Goal: Task Accomplishment & Management: Use online tool/utility

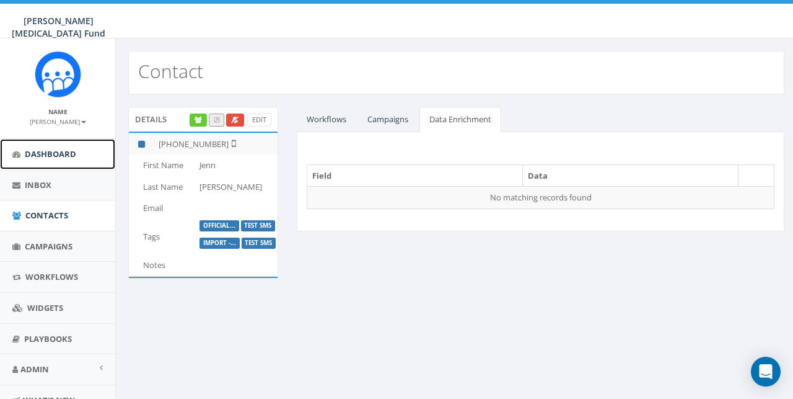
click at [44, 160] on link "Dashboard" at bounding box center [57, 154] width 115 height 30
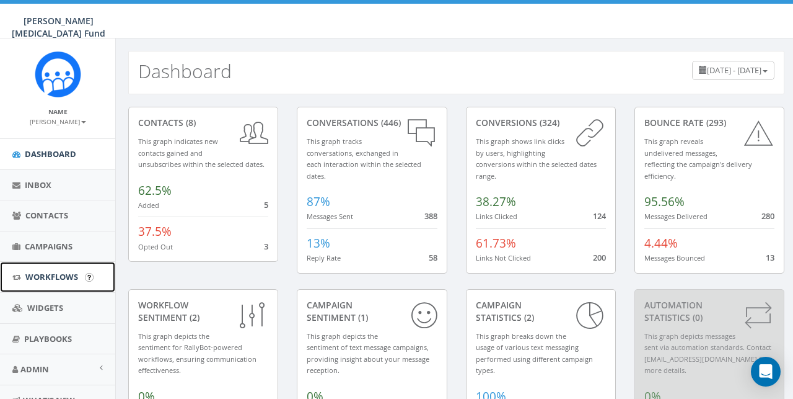
click at [58, 283] on link "Workflows" at bounding box center [57, 277] width 115 height 30
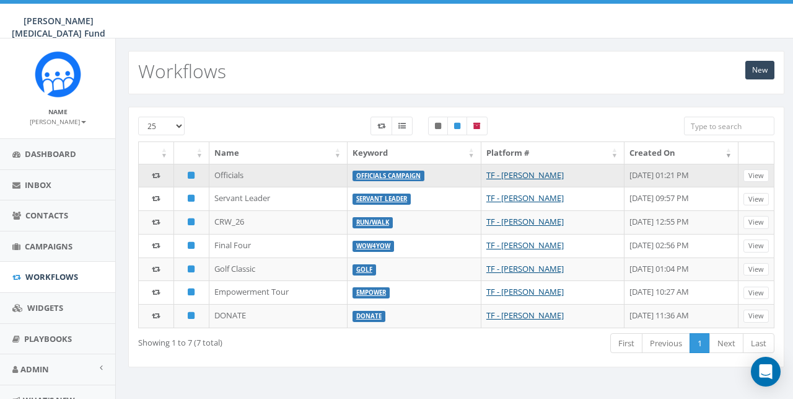
click at [228, 175] on td "Officials" at bounding box center [279, 176] width 138 height 24
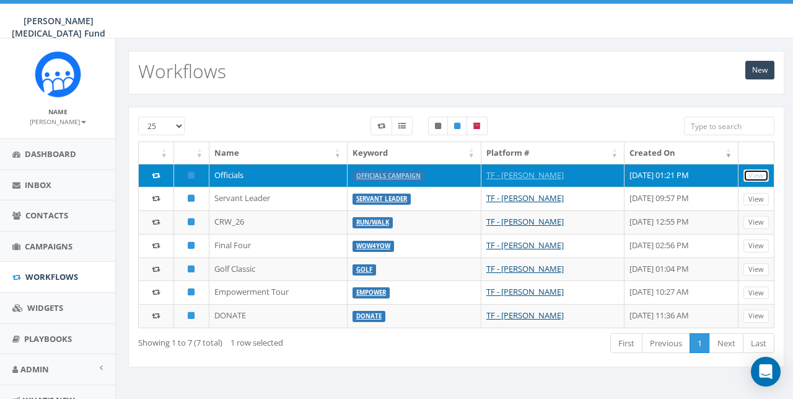
click at [761, 175] on link "View" at bounding box center [756, 175] width 25 height 13
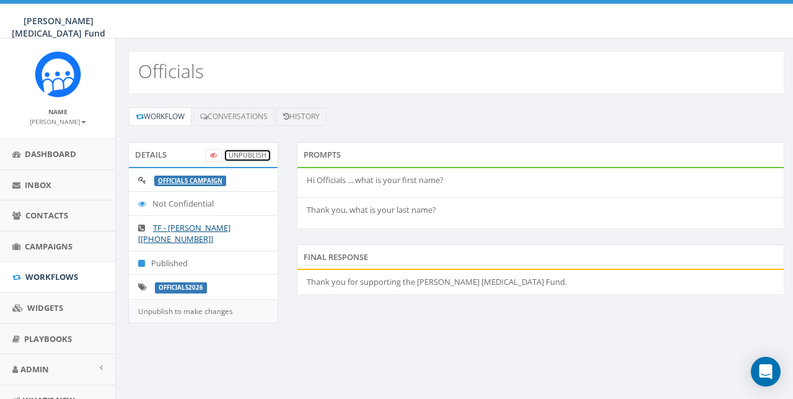
click at [241, 153] on link "UnPublish" at bounding box center [248, 155] width 48 height 13
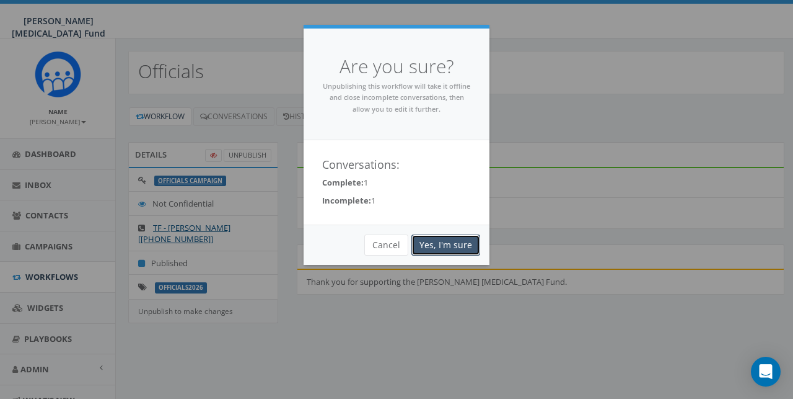
click at [431, 237] on link "Yes, I'm sure" at bounding box center [446, 244] width 69 height 21
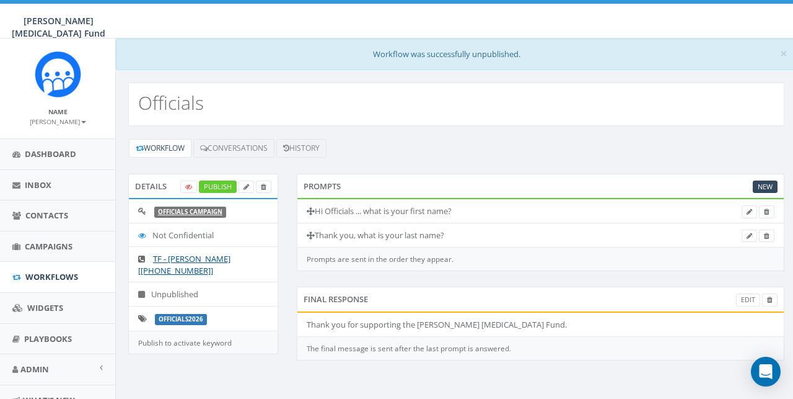
click at [448, 246] on li "Thank you, what is your last name?" at bounding box center [541, 235] width 487 height 25
click at [169, 212] on link "Officials Campaign" at bounding box center [190, 212] width 64 height 8
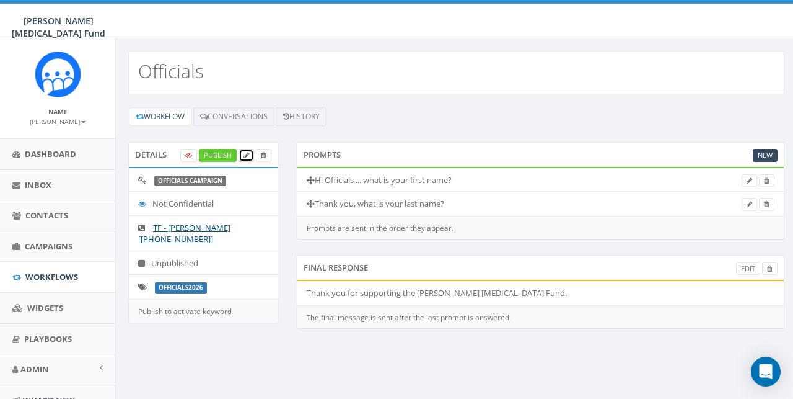
click at [245, 156] on icon at bounding box center [247, 155] width 6 height 7
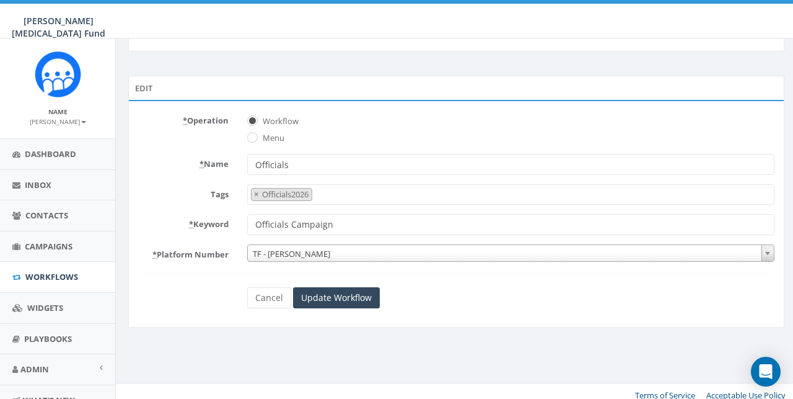
scroll to position [51, 0]
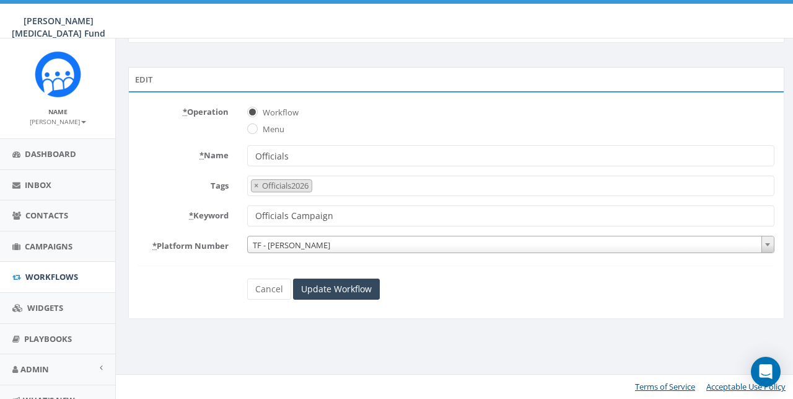
drag, startPoint x: 343, startPoint y: 218, endPoint x: 226, endPoint y: 201, distance: 118.9
click at [226, 201] on form "* Operation Workflow Menu * Name Officials Tags 2025/05/07 A4Kay BALDWIN GA Cle…" at bounding box center [456, 201] width 637 height 198
type input "[PERSON_NAME] Officials"
click at [317, 286] on input "Update Workflow" at bounding box center [336, 288] width 87 height 21
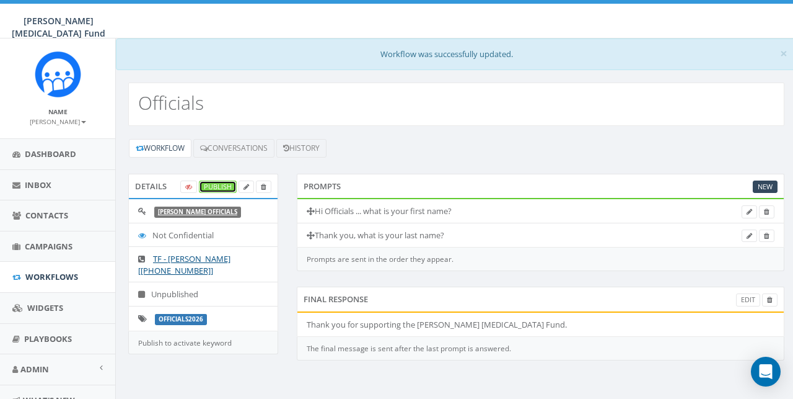
click at [210, 183] on link "Publish" at bounding box center [218, 186] width 38 height 13
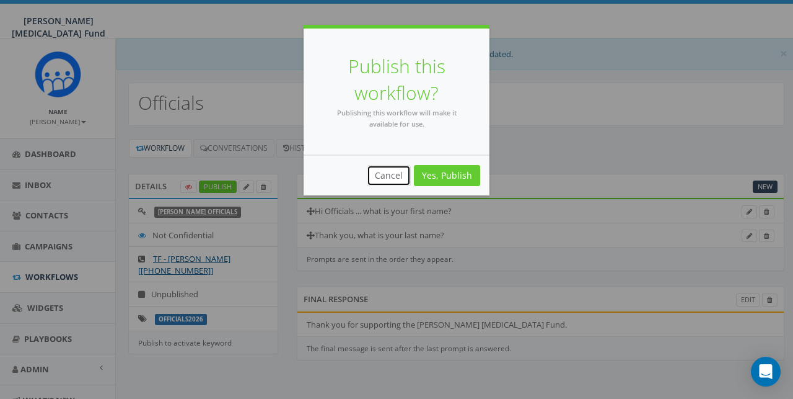
click at [400, 177] on button "Cancel" at bounding box center [389, 175] width 44 height 21
